Goal: Task Accomplishment & Management: Manage account settings

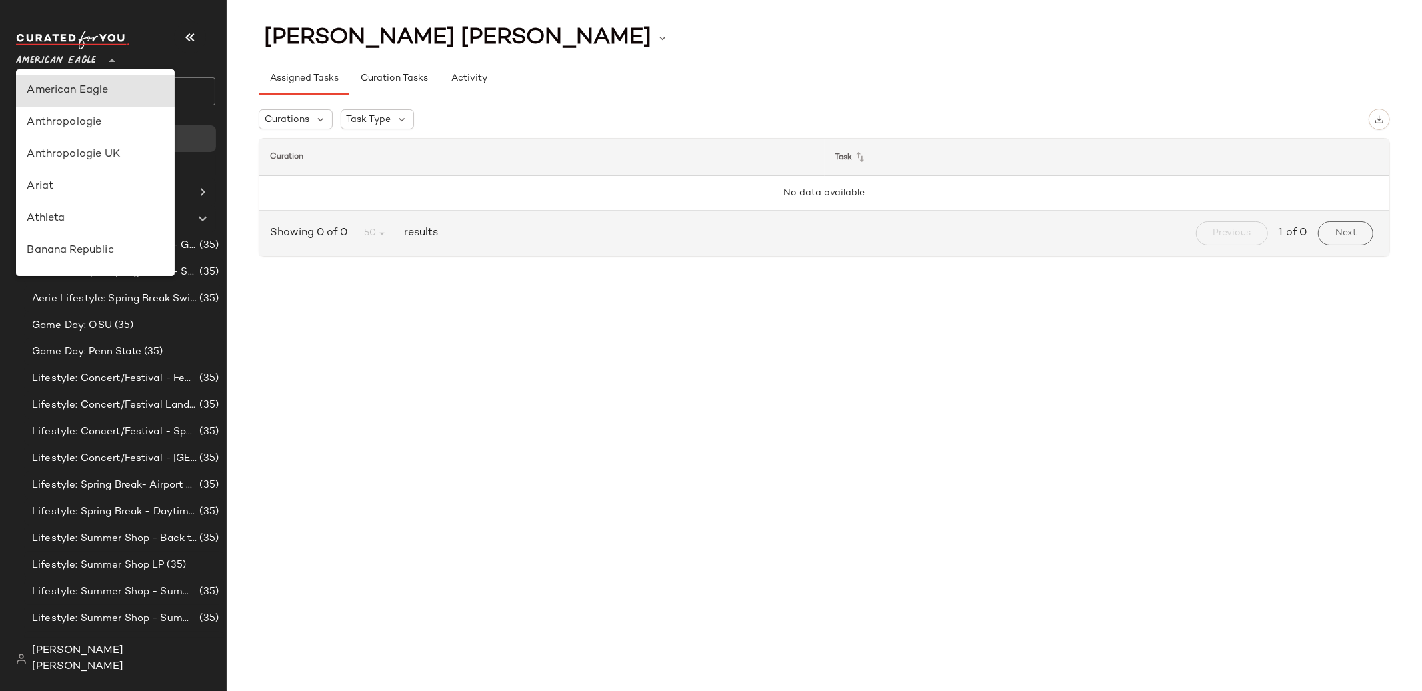
click at [87, 63] on span "American Eagle" at bounding box center [56, 57] width 80 height 24
click at [80, 191] on div "Debenhams" at bounding box center [95, 204] width 159 height 32
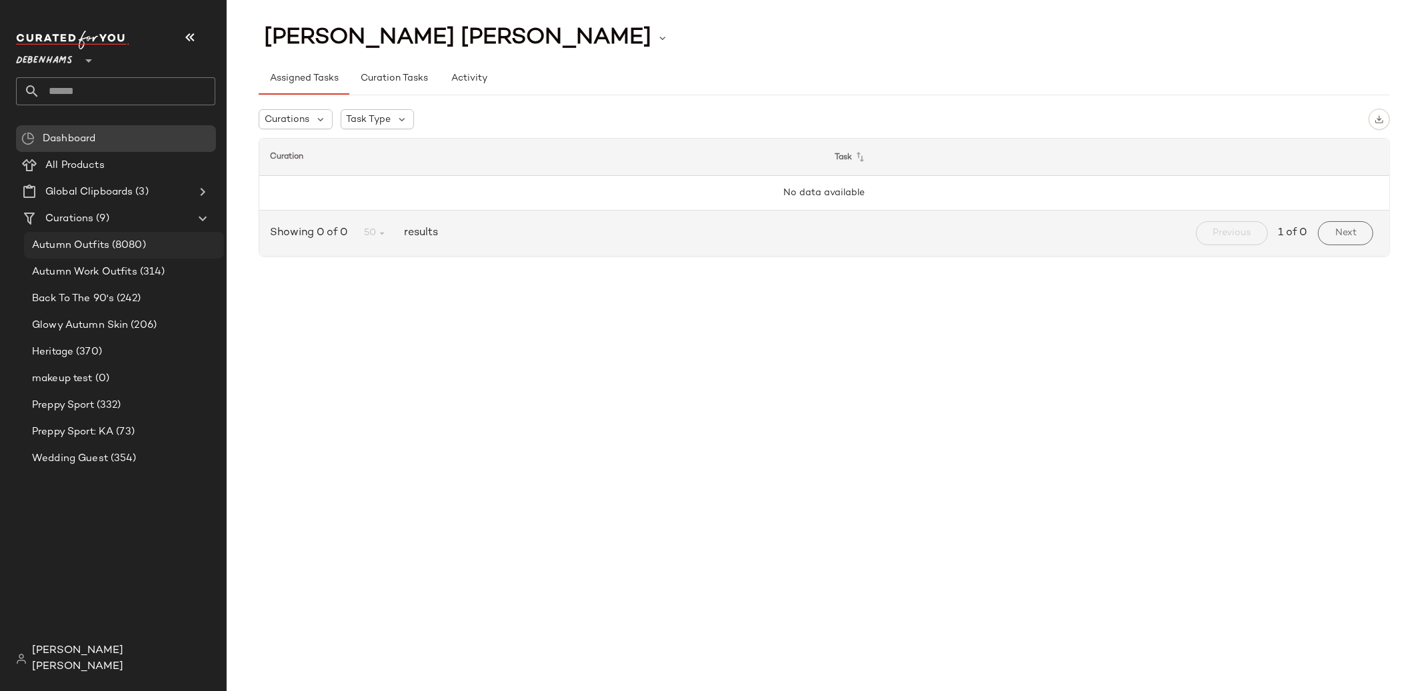
click at [117, 241] on span "(8080)" at bounding box center [127, 245] width 37 height 15
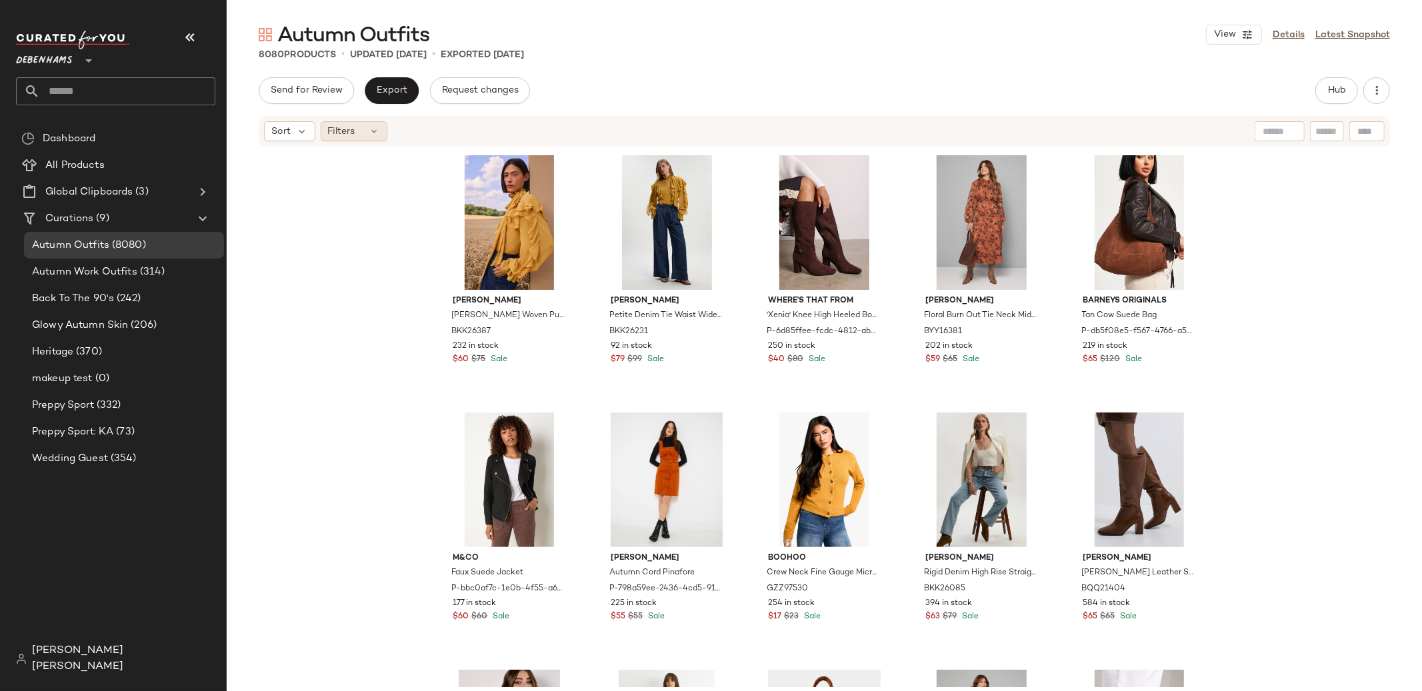
click at [375, 129] on icon at bounding box center [374, 131] width 11 height 11
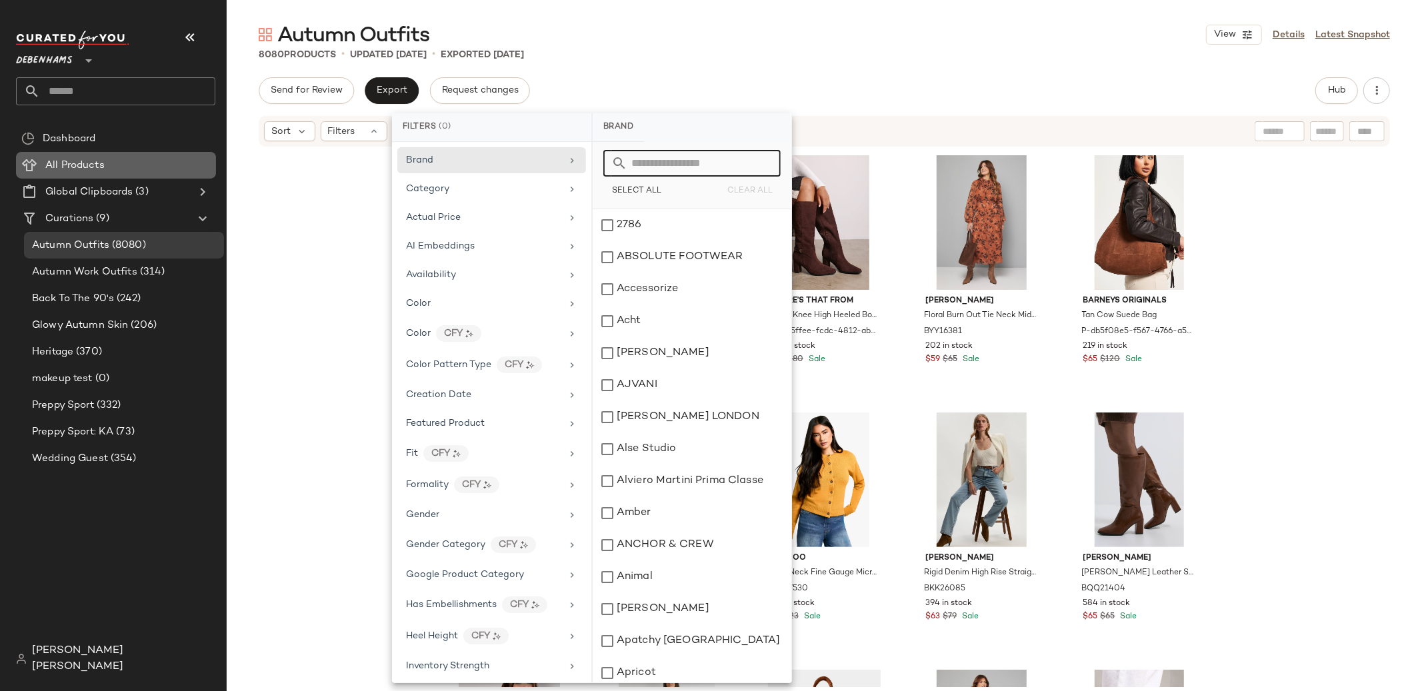
click at [195, 160] on div "All Products" at bounding box center [125, 165] width 169 height 15
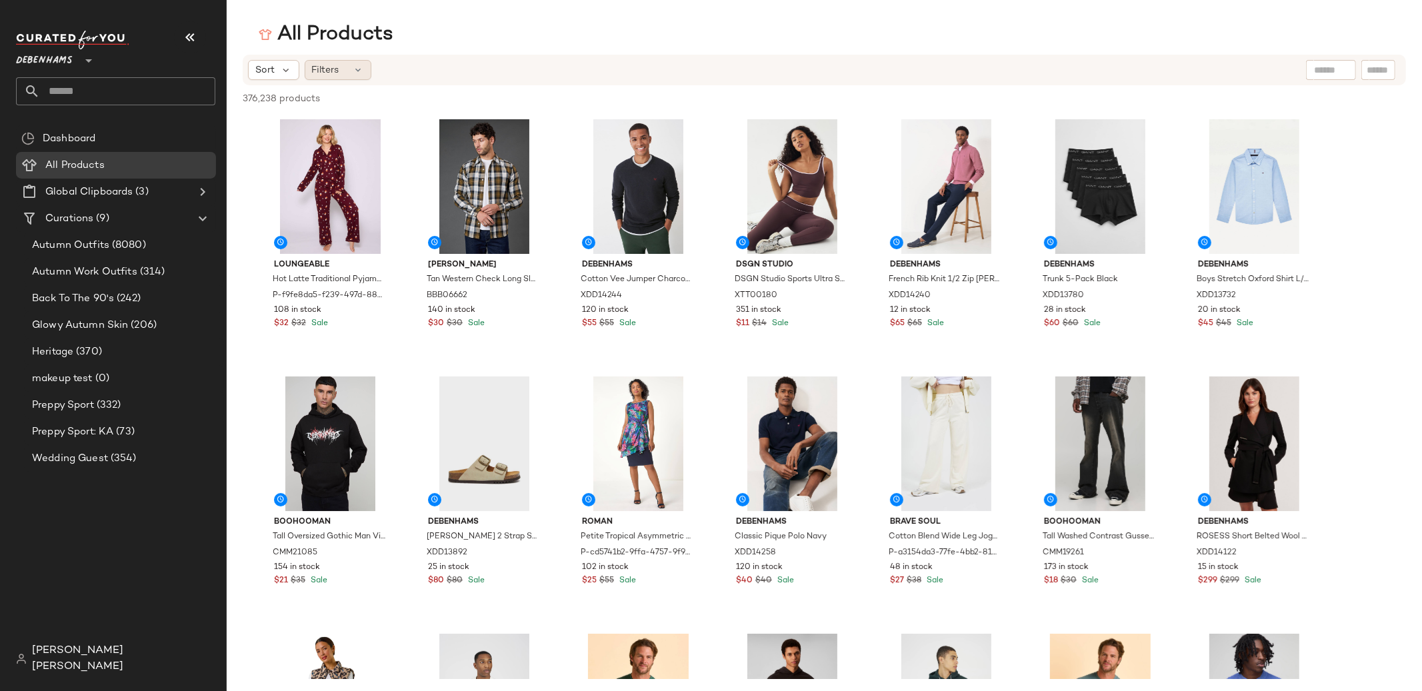
click at [347, 74] on div "Filters" at bounding box center [338, 70] width 67 height 20
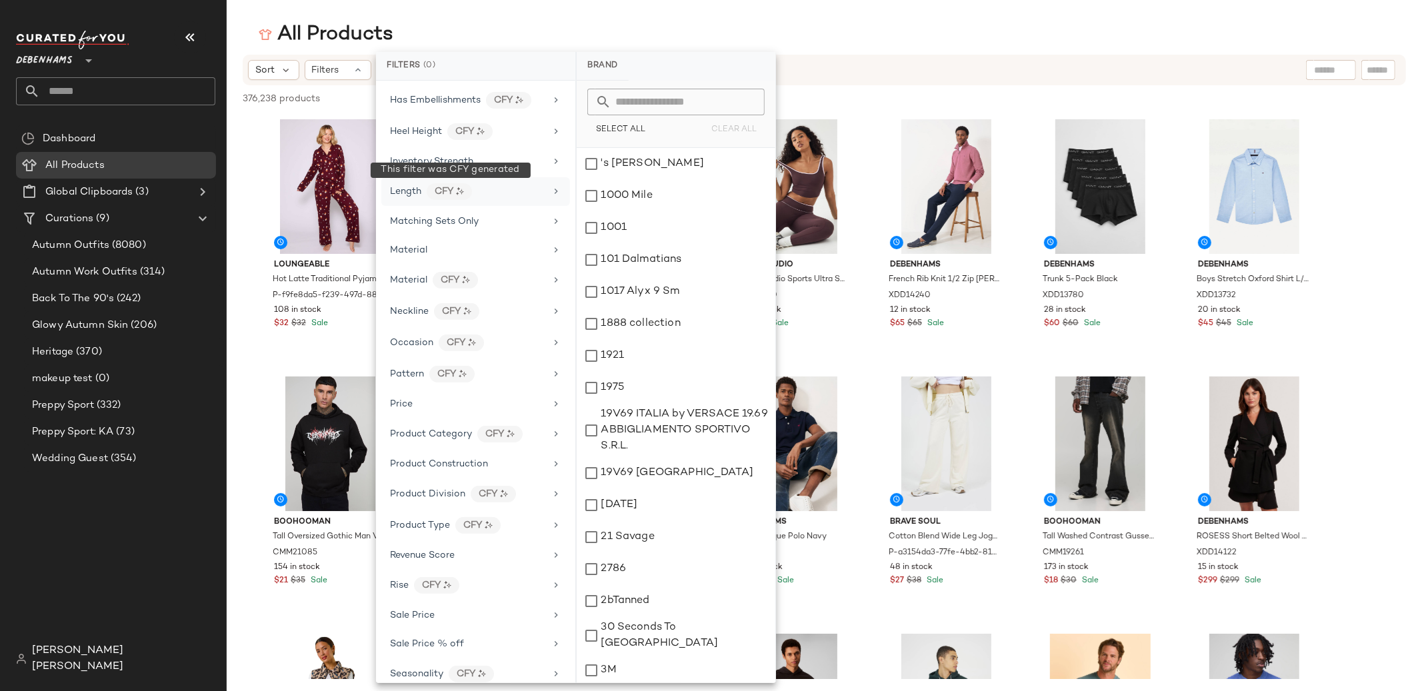
scroll to position [425, 0]
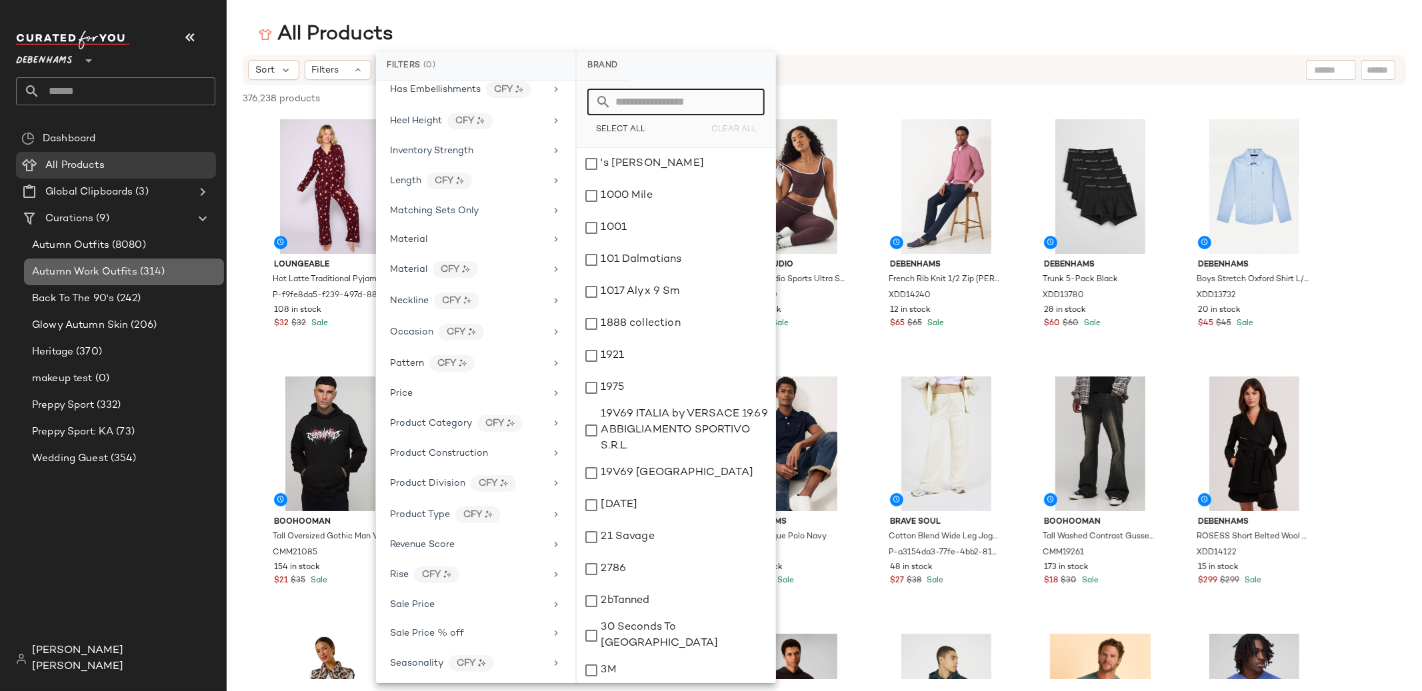
click at [179, 259] on div "Autumn Work Outfits (314)" at bounding box center [124, 272] width 200 height 27
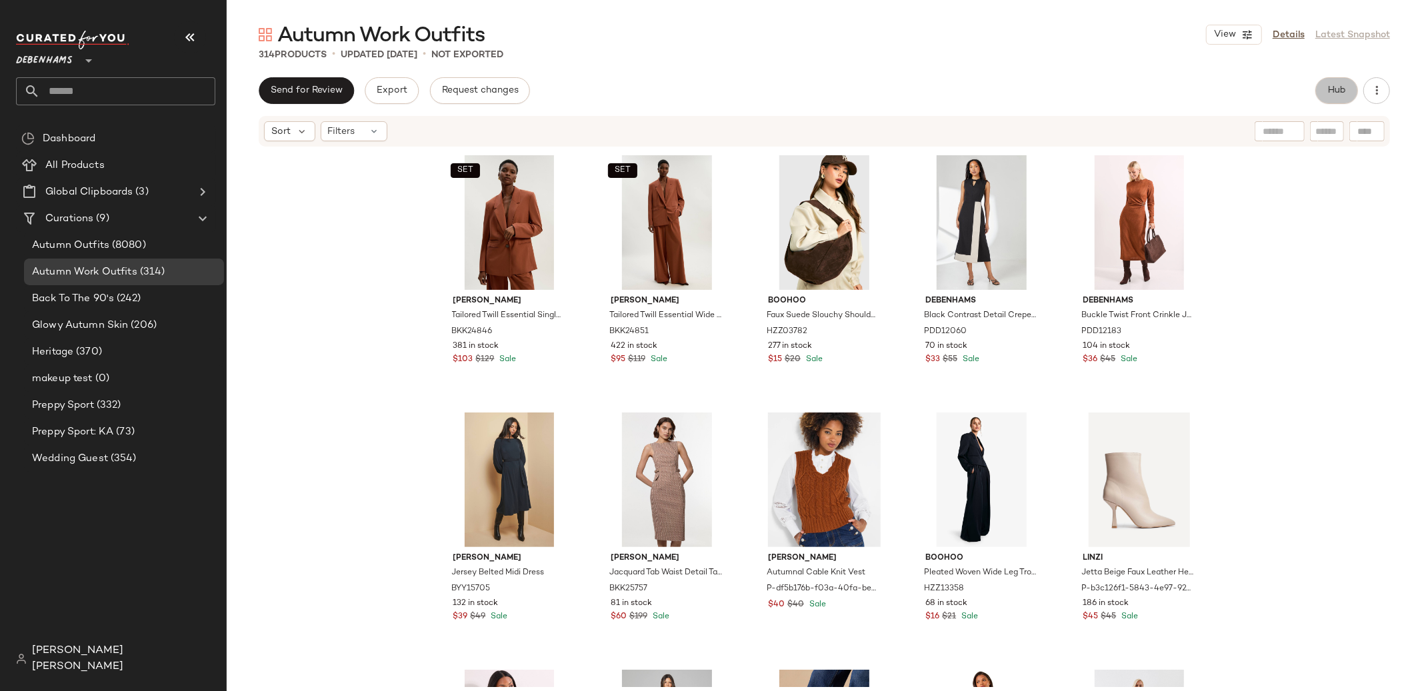
click at [1317, 93] on button "Hub" at bounding box center [1336, 90] width 43 height 27
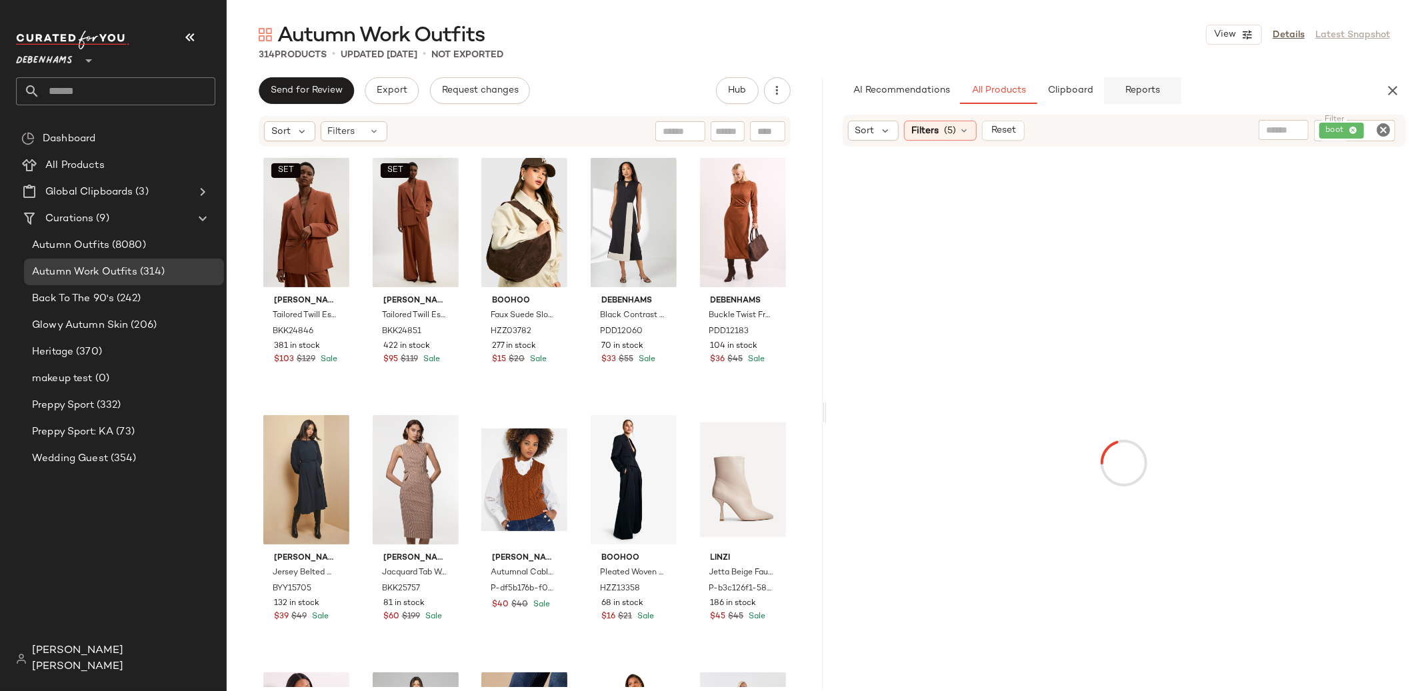
click at [1138, 91] on span "Reports" at bounding box center [1142, 90] width 35 height 11
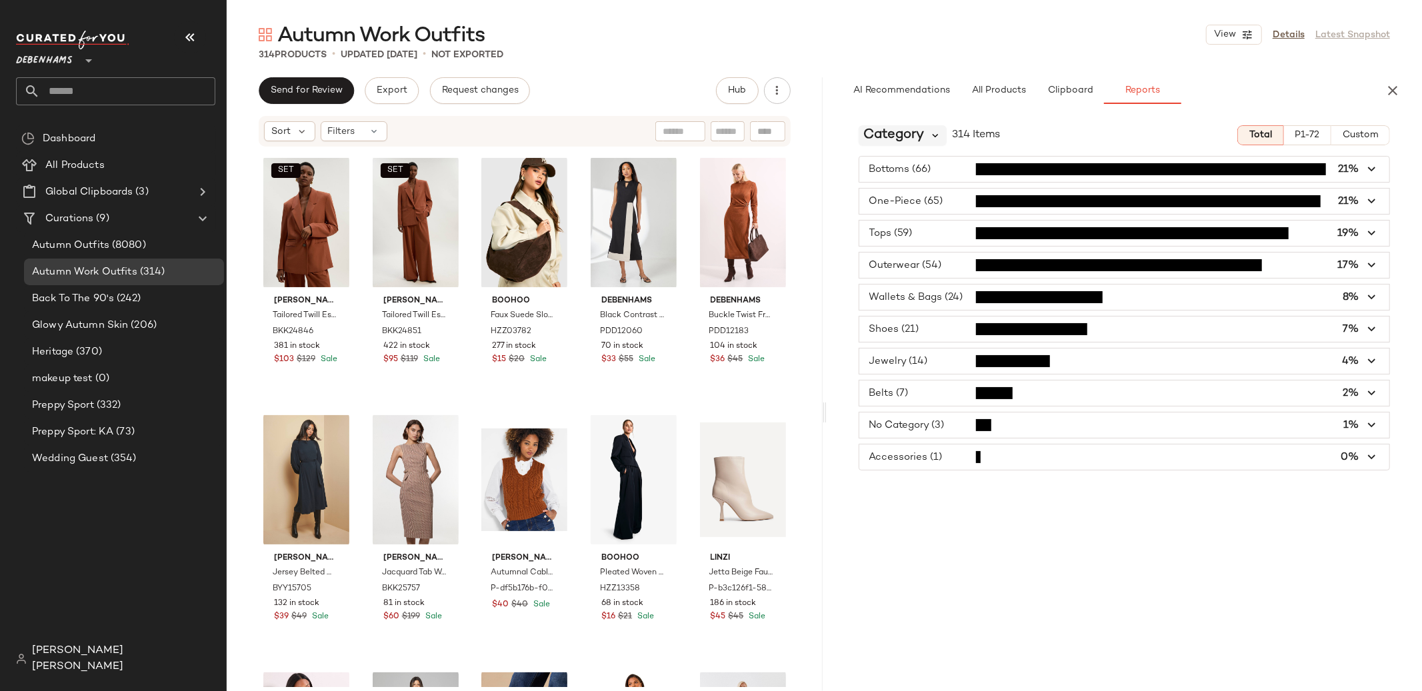
click at [934, 139] on icon at bounding box center [936, 135] width 12 height 12
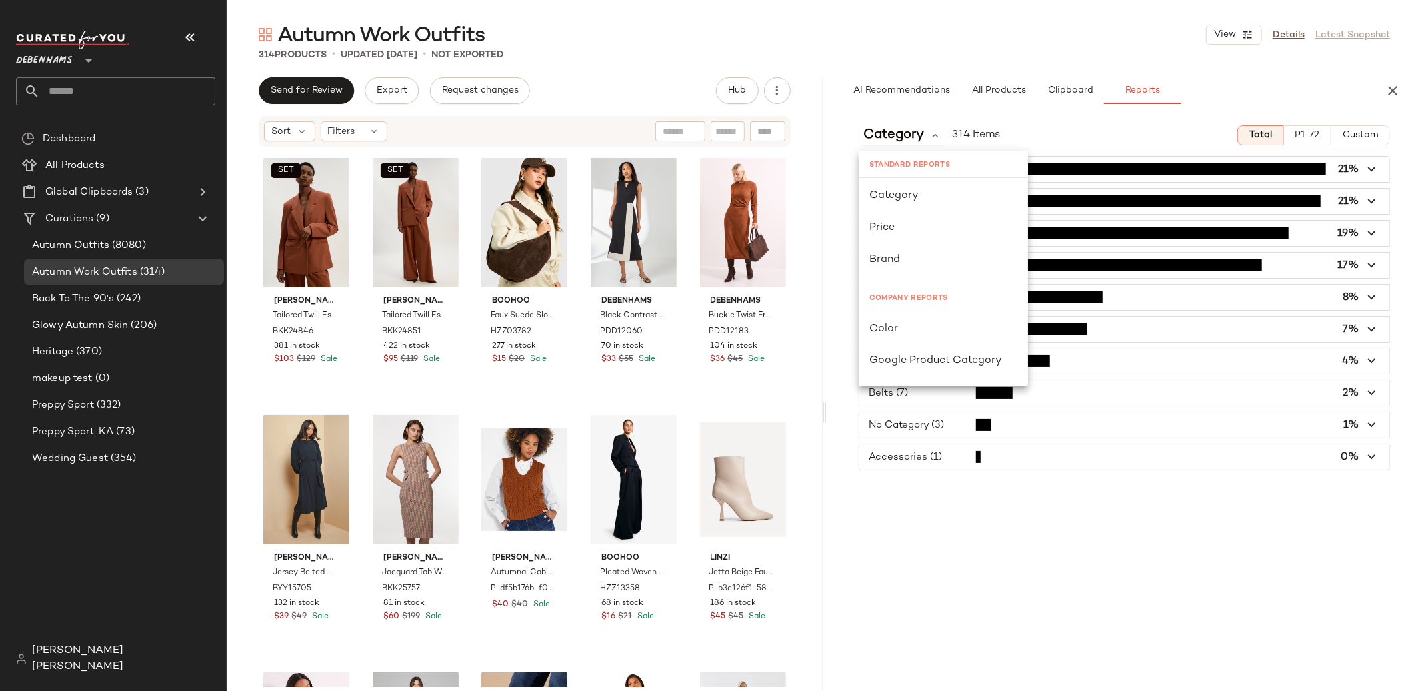
click at [843, 145] on div "Category 314 Items Total P1-72 Custom Bottoms (66) 21% One-Piece (65) 21% Tops …" at bounding box center [1125, 431] width 596 height 633
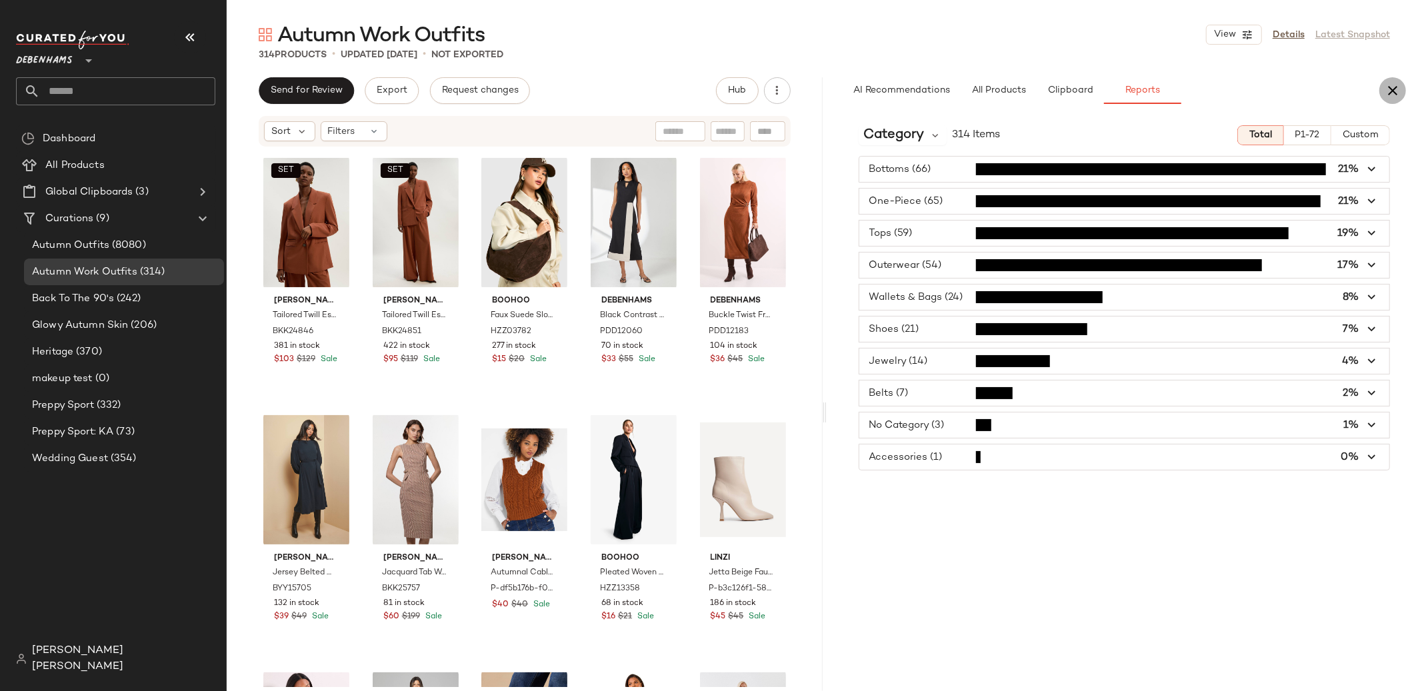
click at [1397, 99] on button "button" at bounding box center [1392, 90] width 27 height 27
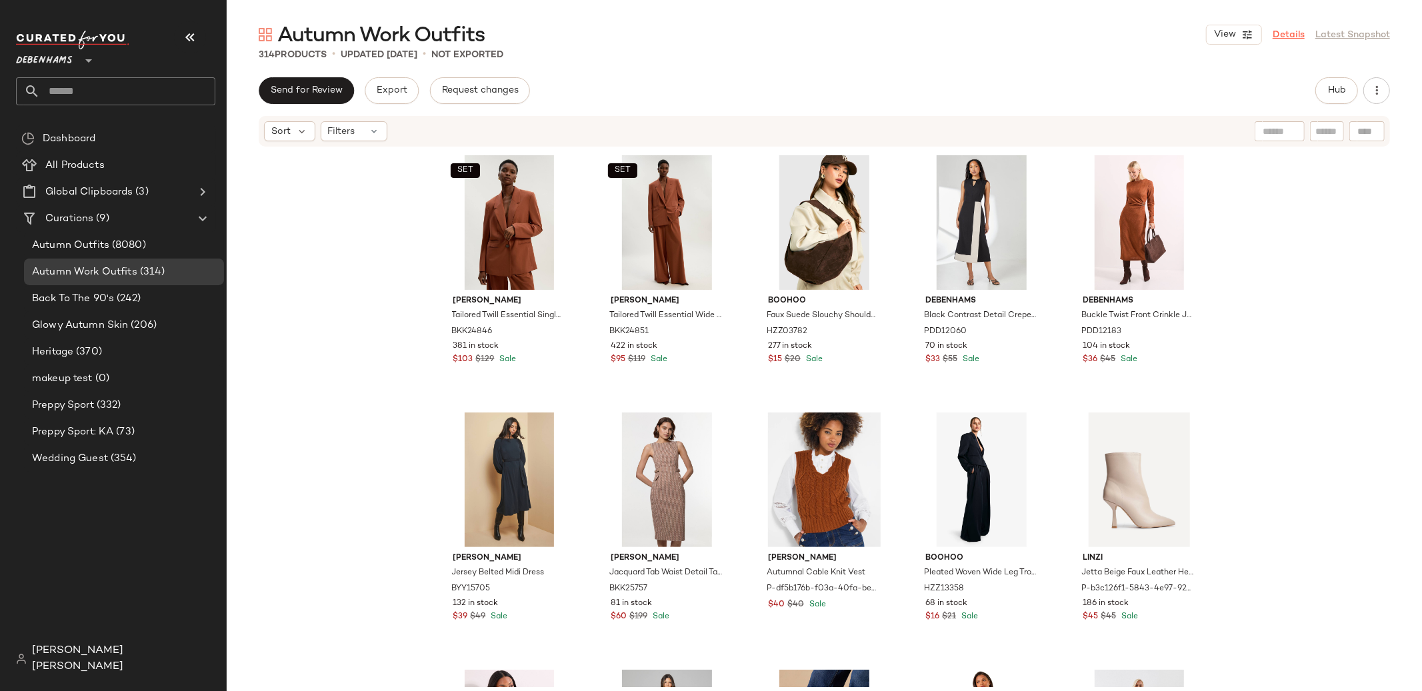
click at [1294, 34] on link "Details" at bounding box center [1289, 35] width 32 height 14
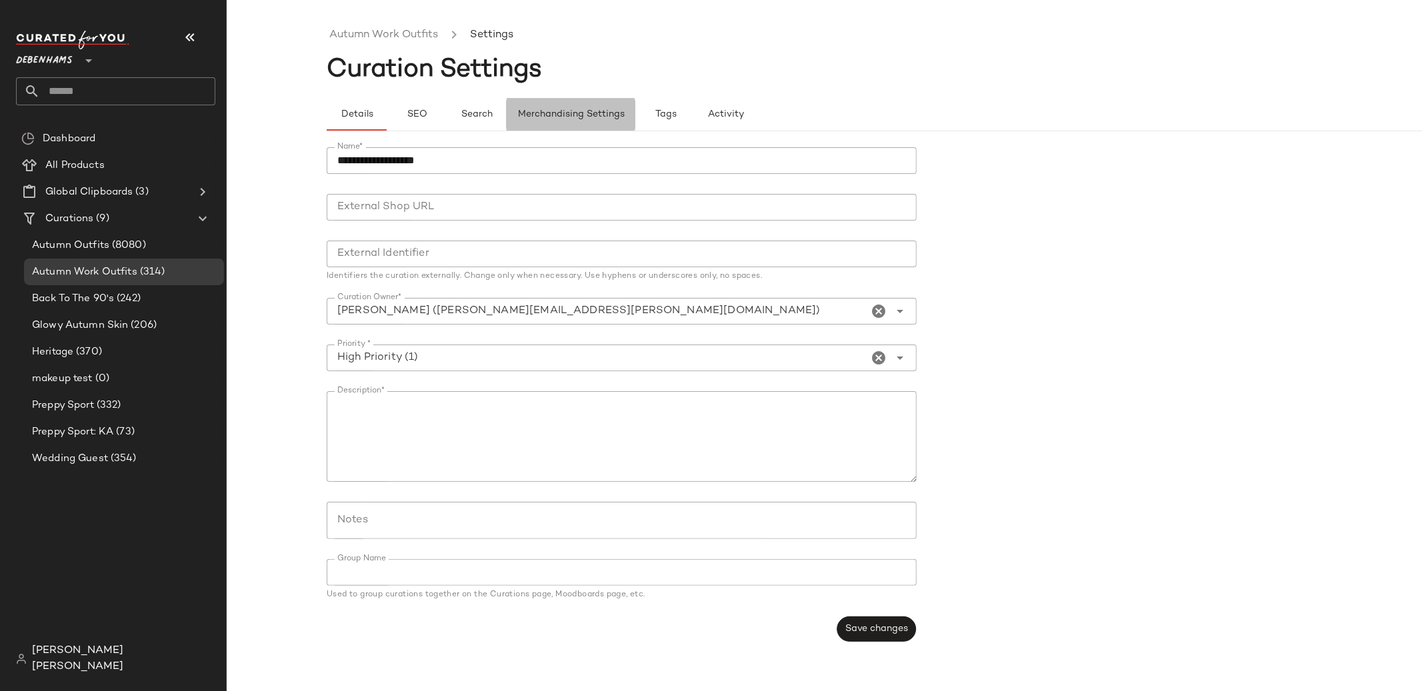
click at [591, 129] on button "Merchandising Settings" at bounding box center [571, 115] width 129 height 32
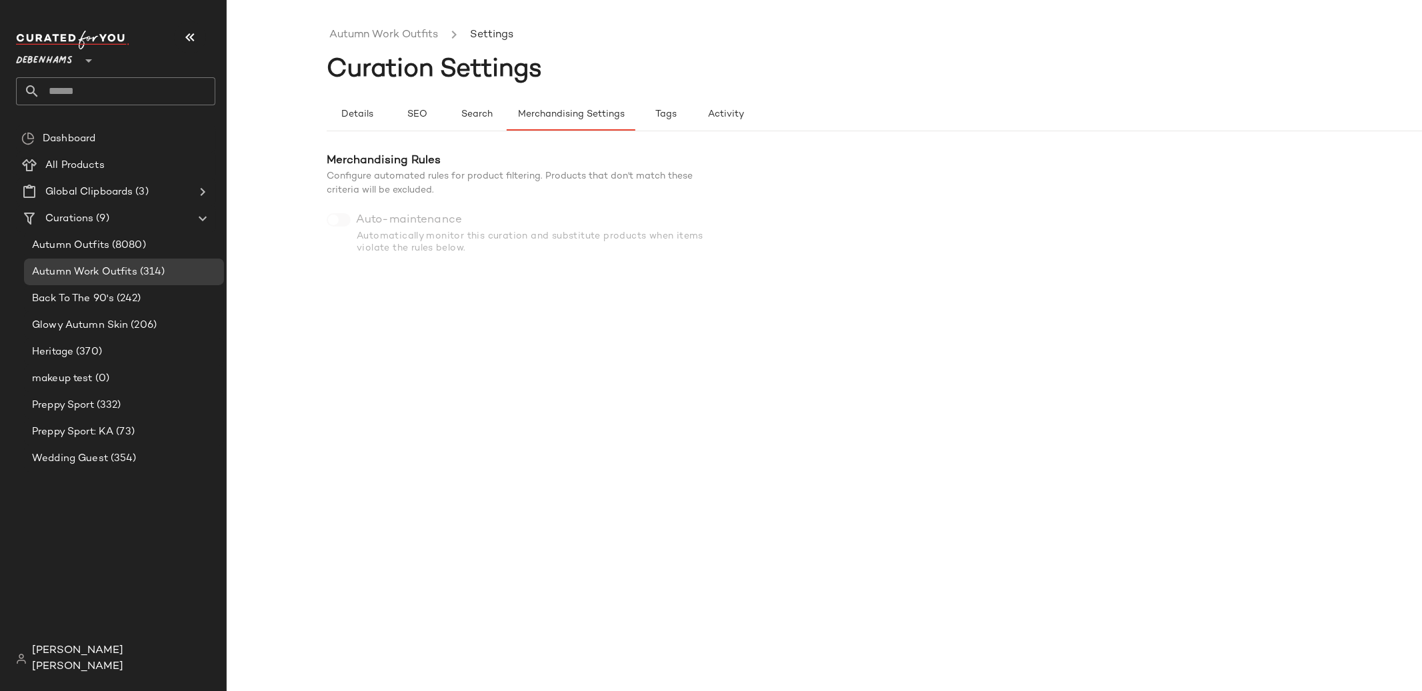
click at [88, 63] on icon at bounding box center [89, 61] width 16 height 16
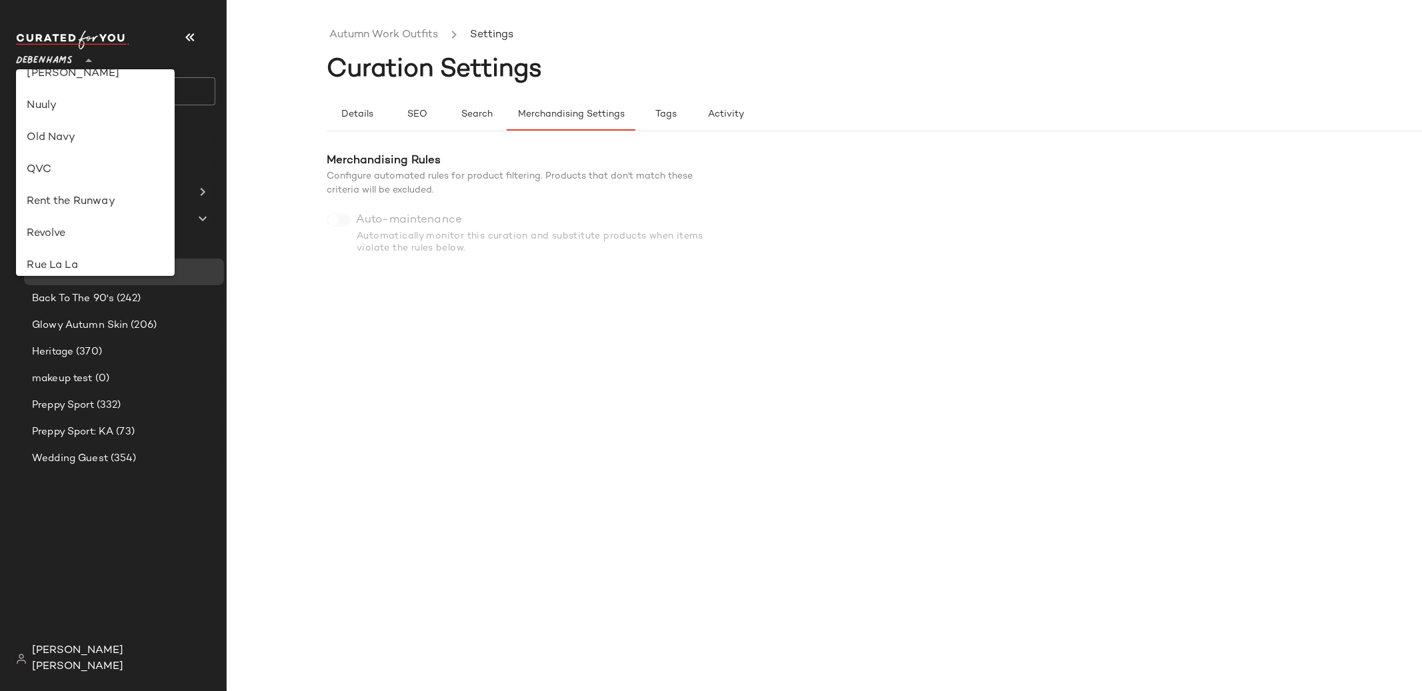
scroll to position [498, 0]
click at [112, 229] on div "Revolve" at bounding box center [95, 233] width 137 height 16
type input "**"
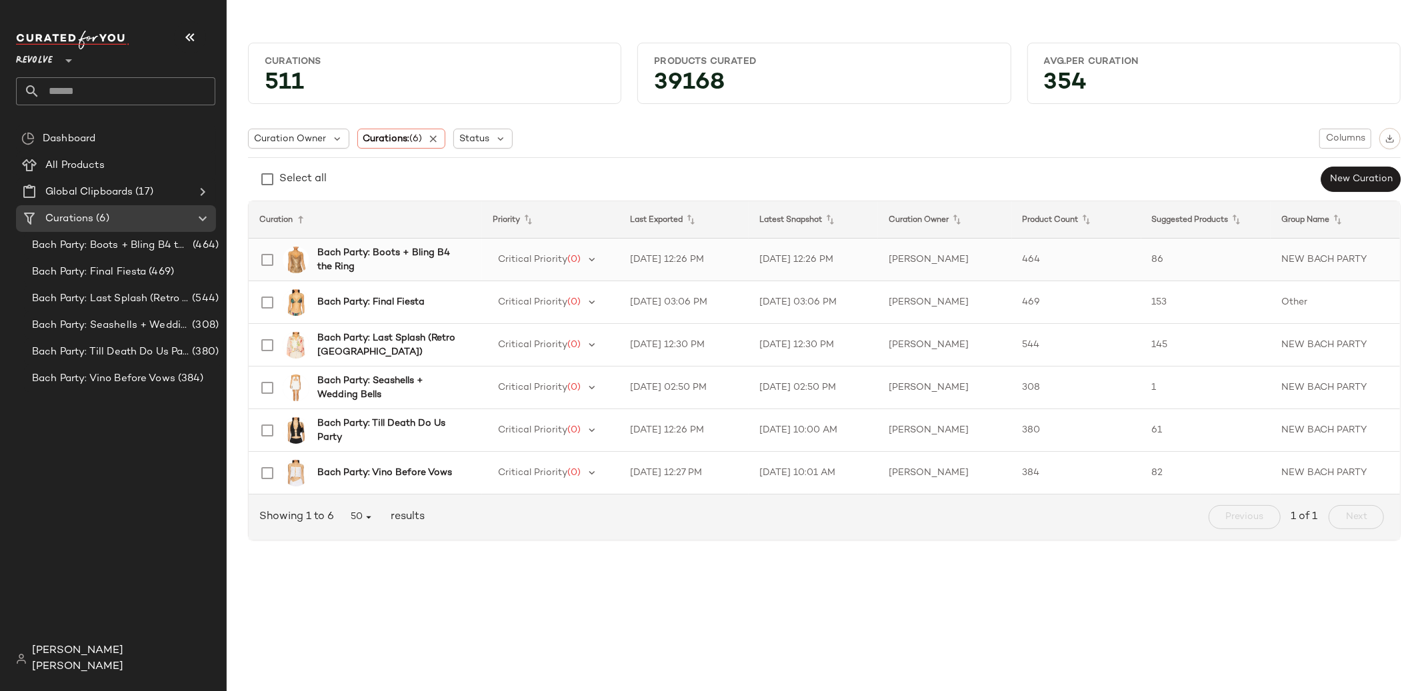
click at [404, 279] on td "Bach Party: Boots + Bling B4 the Ring" at bounding box center [365, 260] width 233 height 43
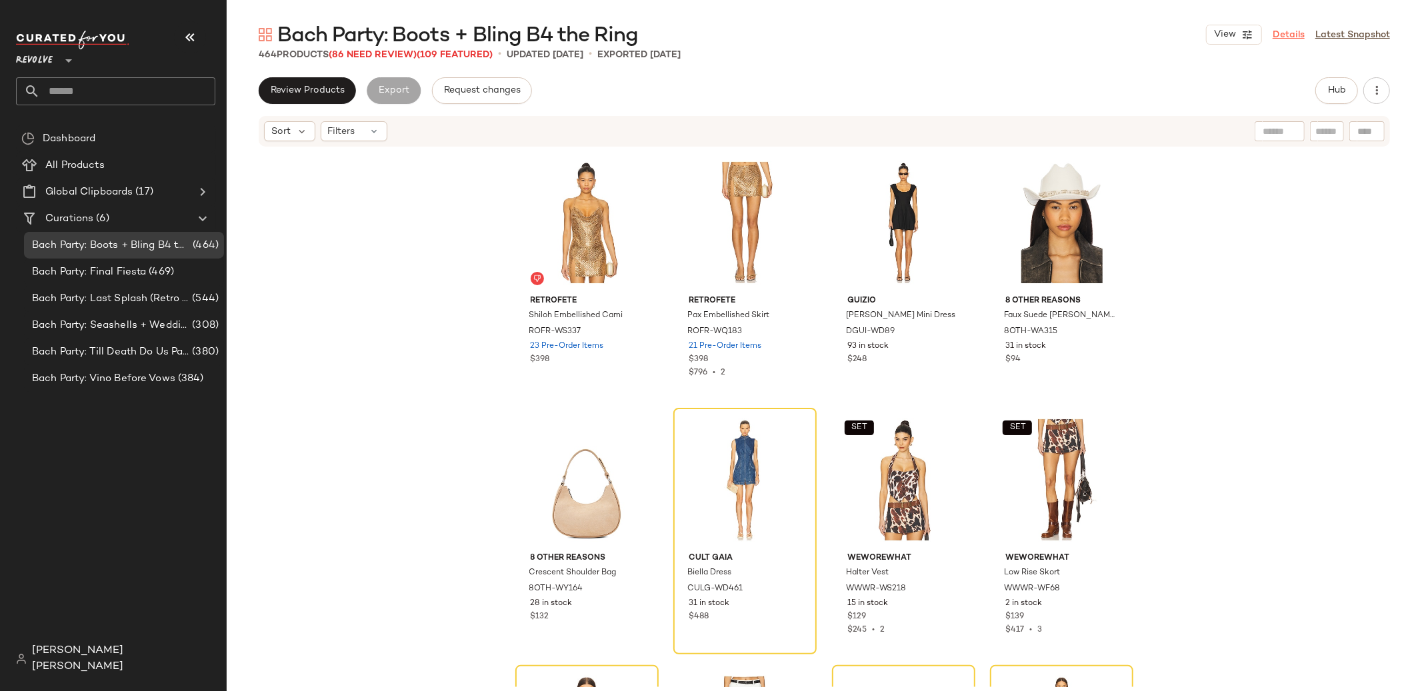
click at [1276, 37] on link "Details" at bounding box center [1289, 35] width 32 height 14
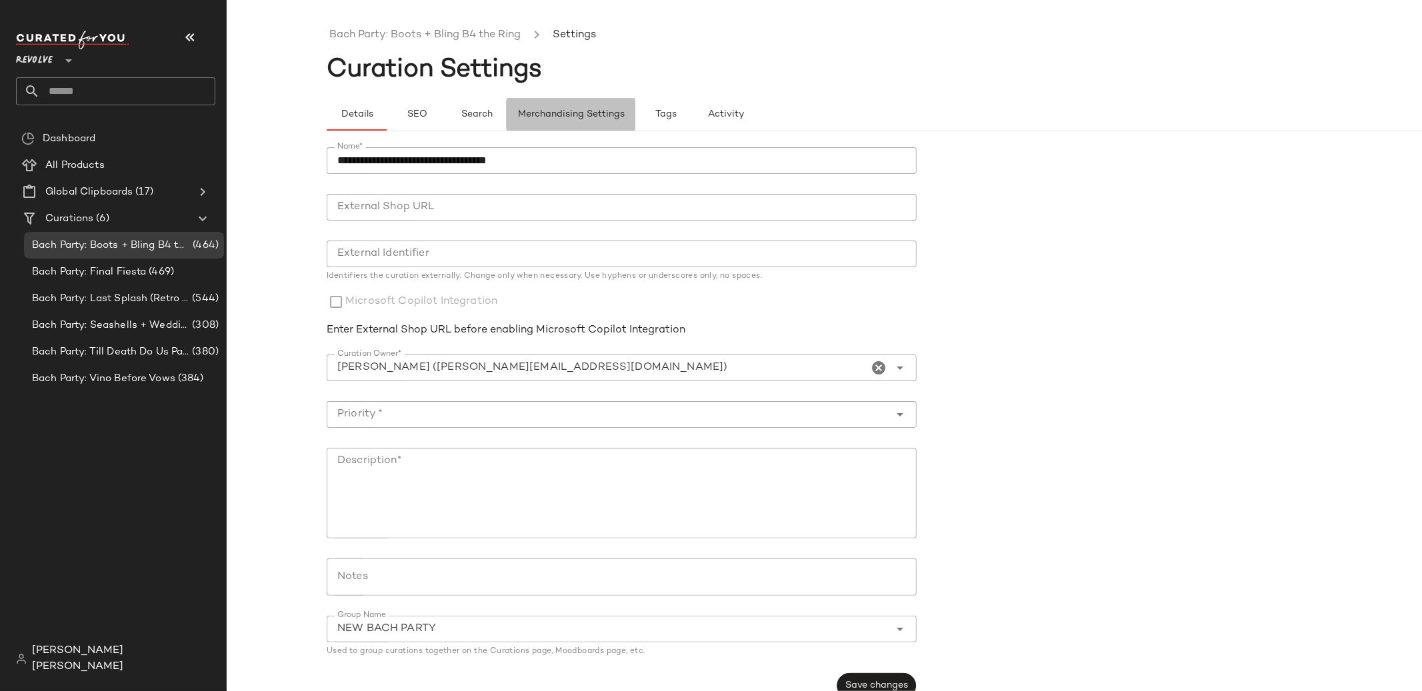
click at [571, 113] on span "Merchandising Settings" at bounding box center [570, 114] width 107 height 11
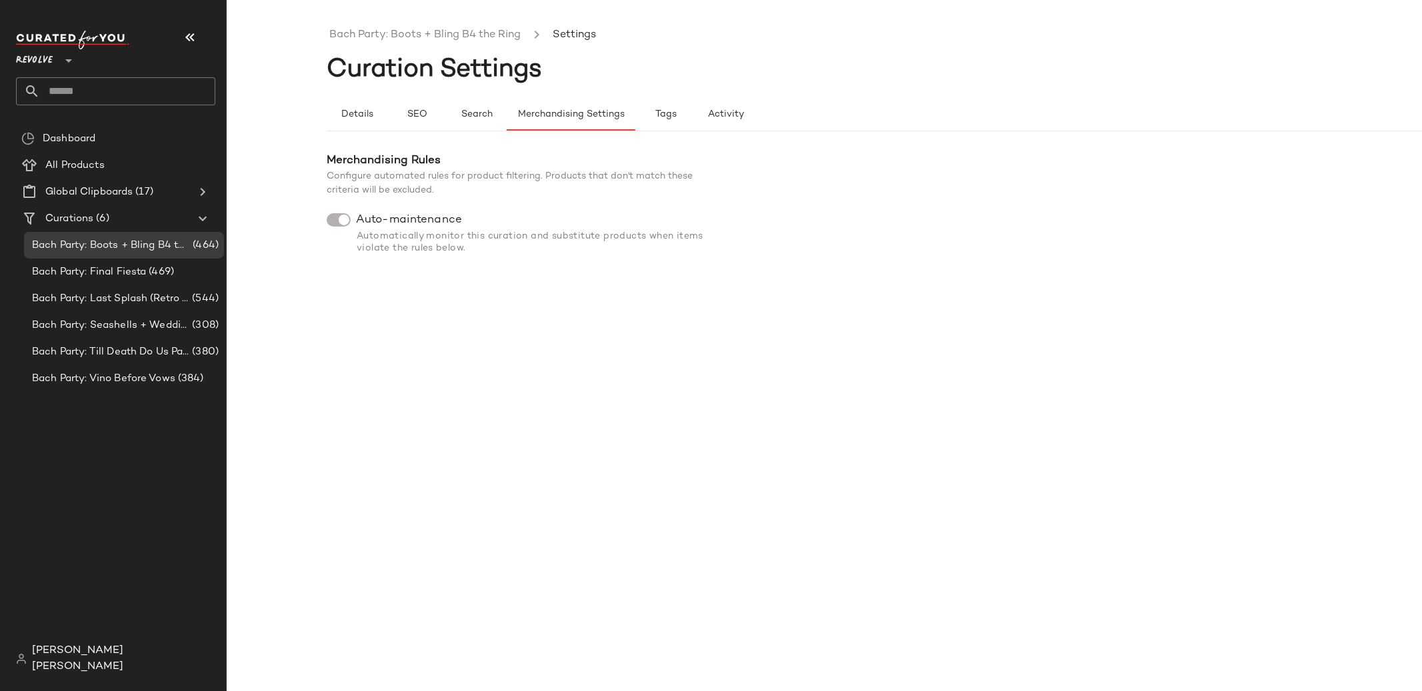
click at [441, 286] on div "Bach Party: Boots + Bling B4 the Ring Settings Curation Settings Details SEO Se…" at bounding box center [924, 356] width 1195 height 670
click at [279, 52] on div "Bach Party: Boots + Bling B4 the Ring Settings Curation Settings Details SEO Se…" at bounding box center [711, 356] width 1422 height 670
